Goal: Transaction & Acquisition: Purchase product/service

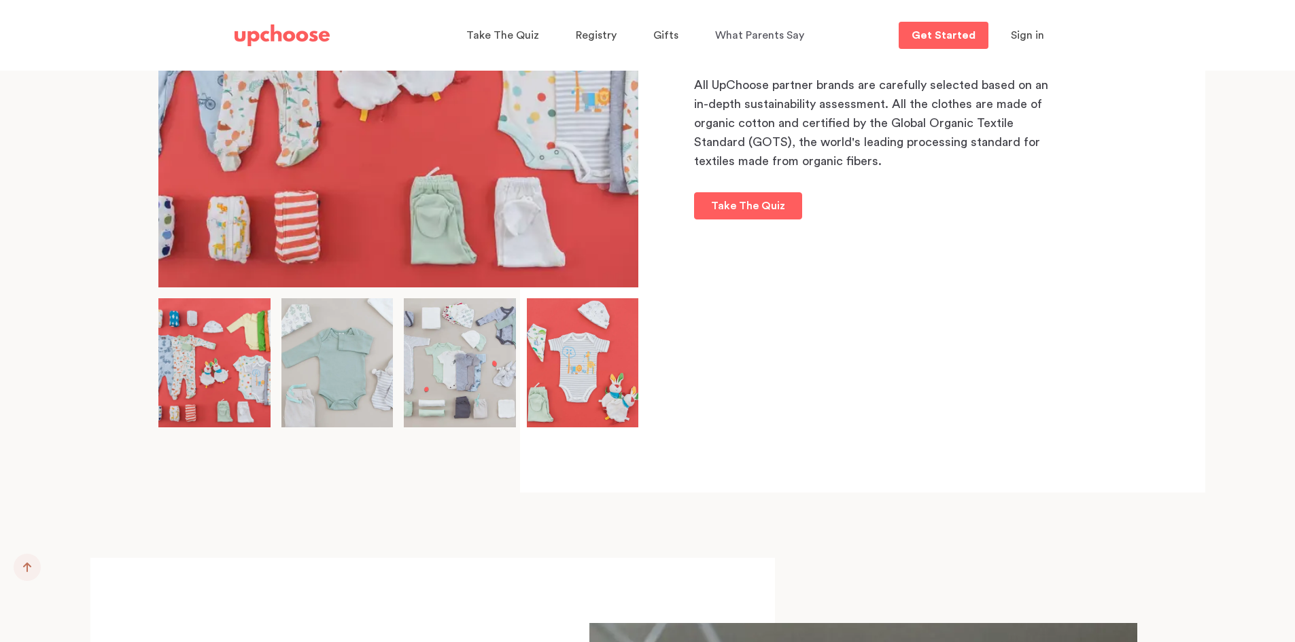
scroll to position [11020, 0]
